Goal: Task Accomplishment & Management: Use online tool/utility

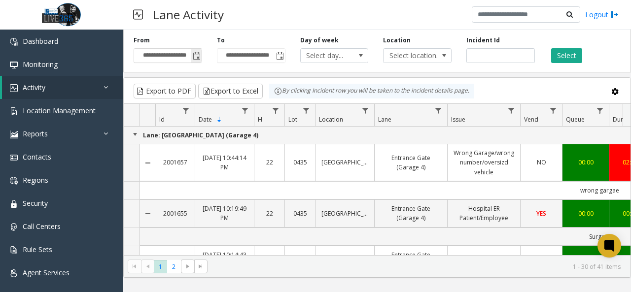
click at [201, 54] on span "Toggle popup" at bounding box center [196, 56] width 11 height 16
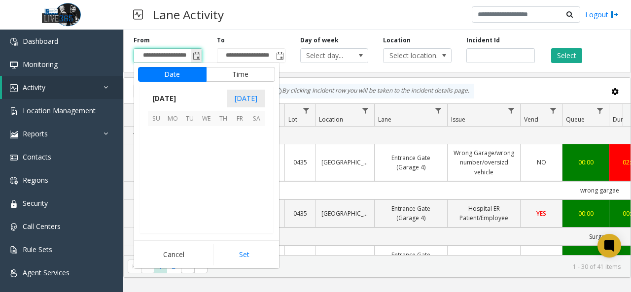
scroll to position [176911, 0]
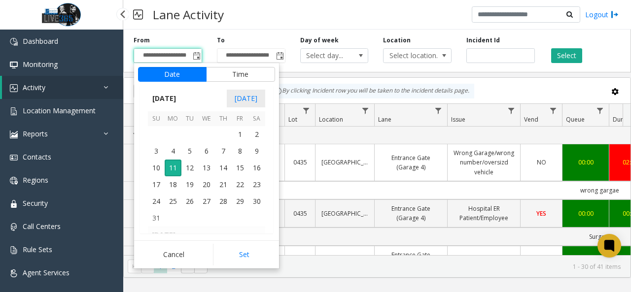
click at [77, 89] on link "Activity" at bounding box center [62, 87] width 121 height 23
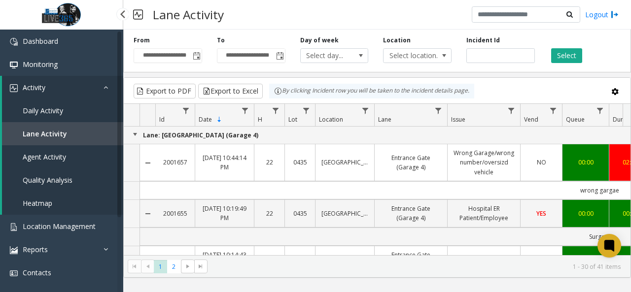
click at [66, 105] on link "Daily Activity" at bounding box center [62, 110] width 121 height 23
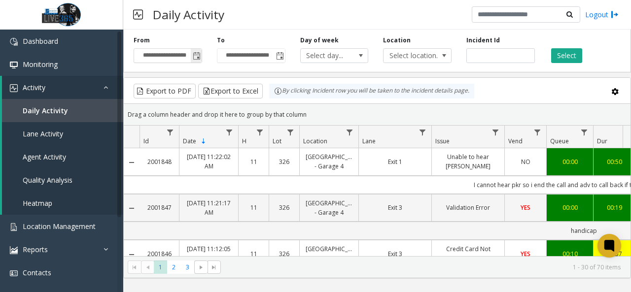
click at [195, 54] on span "Toggle popup" at bounding box center [197, 56] width 8 height 8
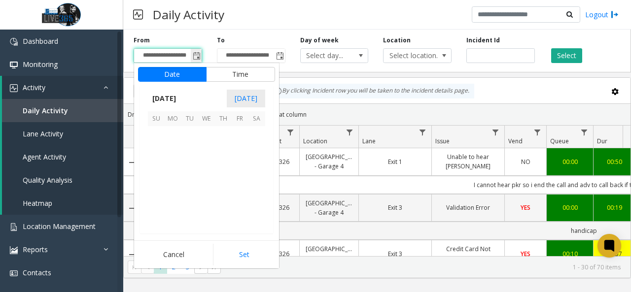
scroll to position [176911, 0]
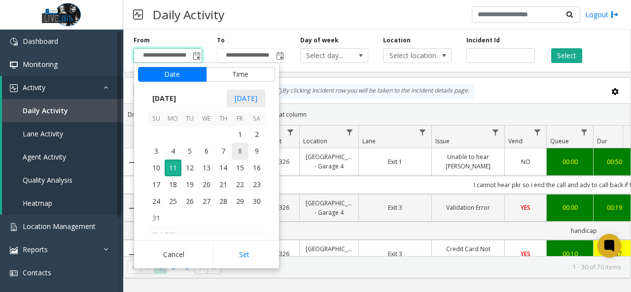
click at [243, 152] on span "8" at bounding box center [240, 151] width 17 height 17
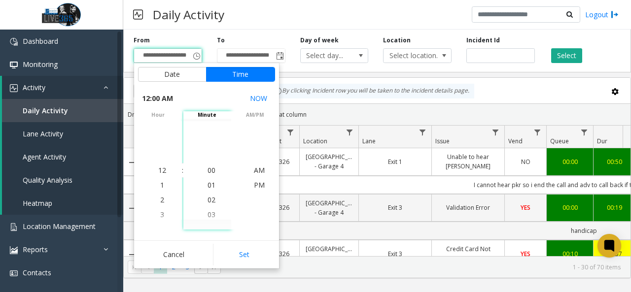
drag, startPoint x: 240, startPoint y: 249, endPoint x: 262, endPoint y: 184, distance: 68.5
click at [240, 250] on button "Set" at bounding box center [244, 255] width 62 height 22
type input "**********"
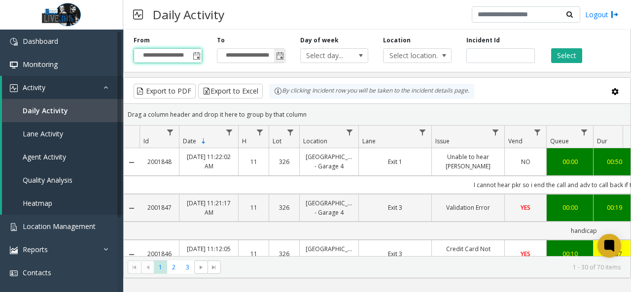
click at [278, 58] on span "Toggle popup" at bounding box center [280, 56] width 8 height 8
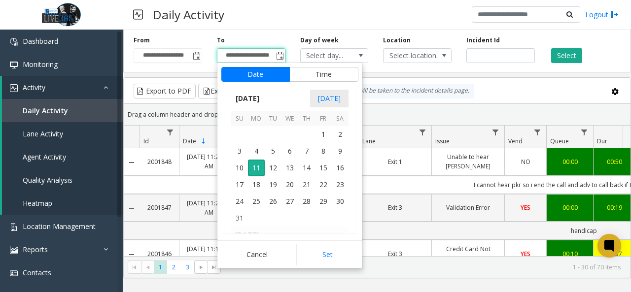
scroll to position [15, 0]
click at [240, 164] on span "10" at bounding box center [239, 168] width 17 height 17
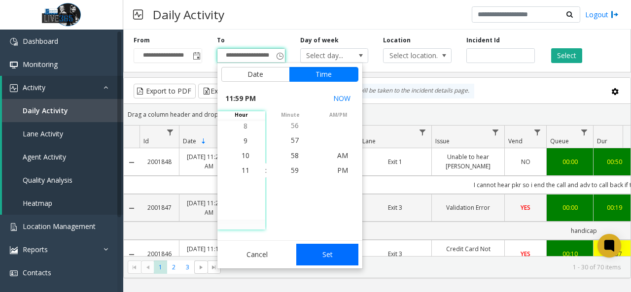
click at [339, 255] on button "Set" at bounding box center [327, 255] width 62 height 22
type input "**********"
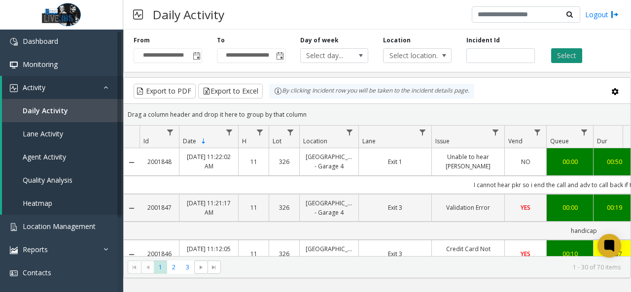
click at [569, 61] on button "Select" at bounding box center [566, 55] width 31 height 15
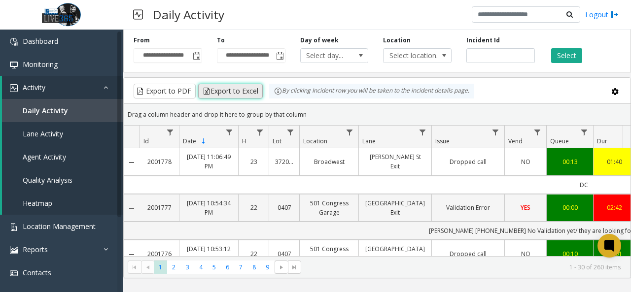
click at [234, 85] on button "Export to Excel" at bounding box center [230, 91] width 65 height 15
